Goal: Task Accomplishment & Management: Use online tool/utility

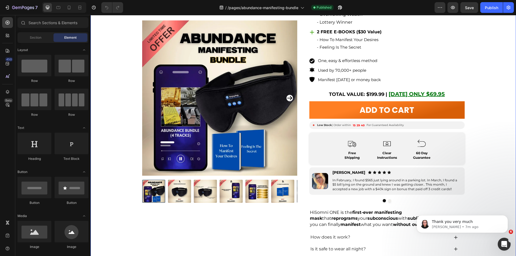
scroll to position [161, 0]
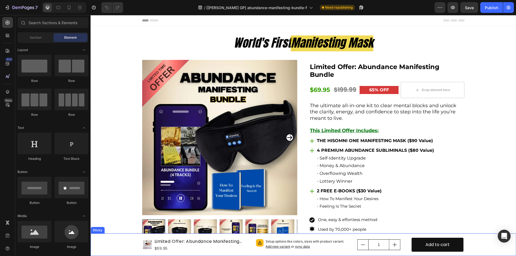
click at [123, 245] on div "Product Images Limited Offer: Abundance Manifesting Bundle Product Title $69.95…" at bounding box center [302, 244] width 425 height 23
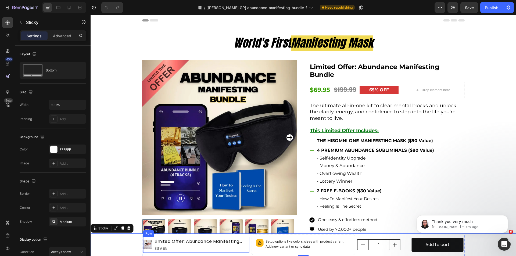
click at [151, 248] on div "Product Images Limited Offer: Abundance Manifesting Bundle Product Title $69.95…" at bounding box center [196, 245] width 106 height 16
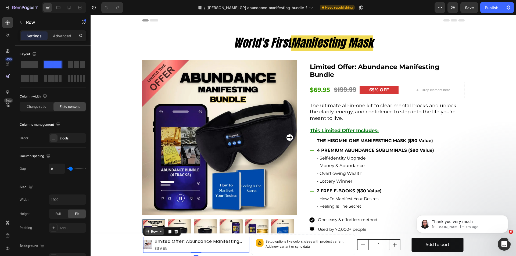
click at [151, 233] on div "Row" at bounding box center [154, 231] width 9 height 5
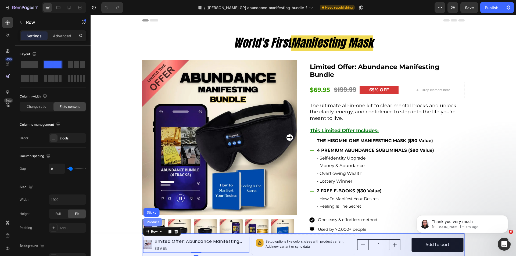
click at [151, 222] on div "Product" at bounding box center [153, 221] width 14 height 3
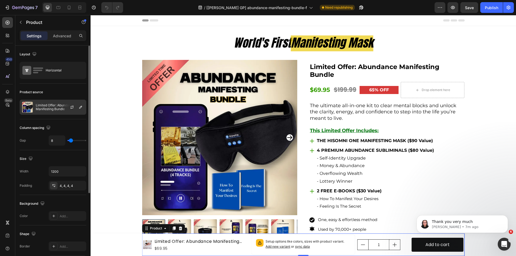
click at [50, 110] on p "Limited Offer: Abundance Manifesting Bundle" at bounding box center [60, 107] width 48 height 8
